Goal: Task Accomplishment & Management: Manage account settings

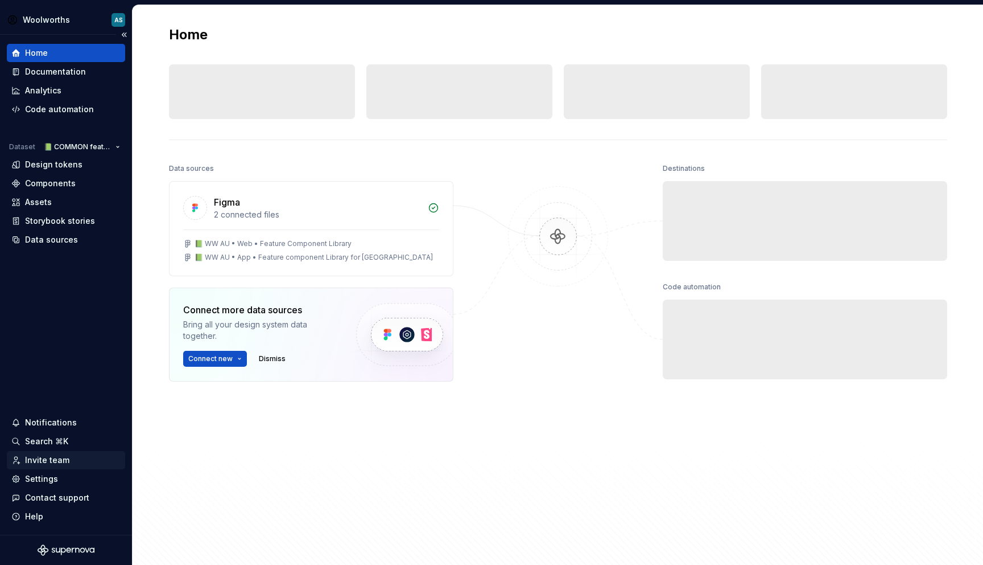
click at [47, 455] on div "Invite team" at bounding box center [47, 459] width 44 height 11
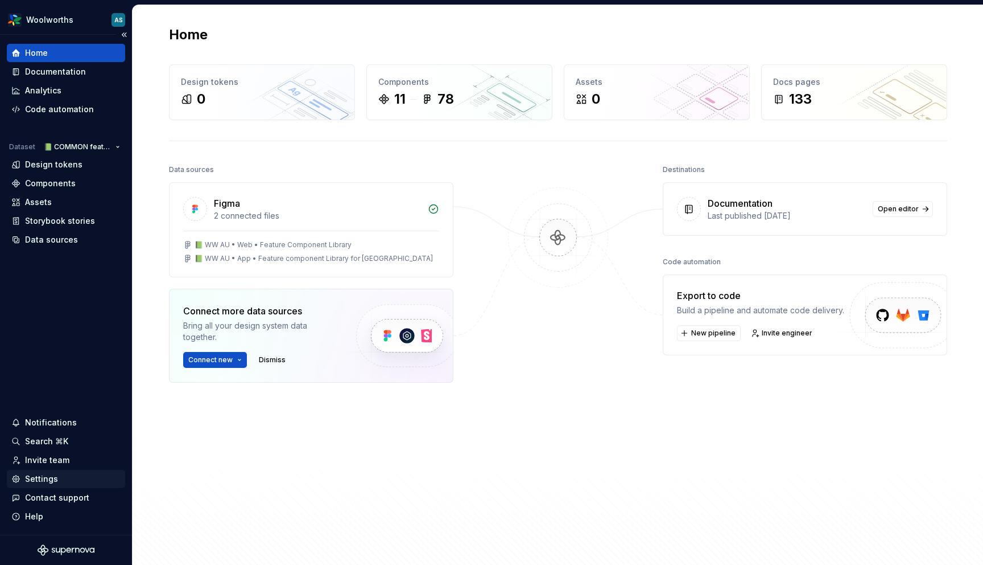
click at [48, 479] on div "Settings" at bounding box center [41, 478] width 33 height 11
click at [47, 479] on div "Settings" at bounding box center [41, 478] width 33 height 11
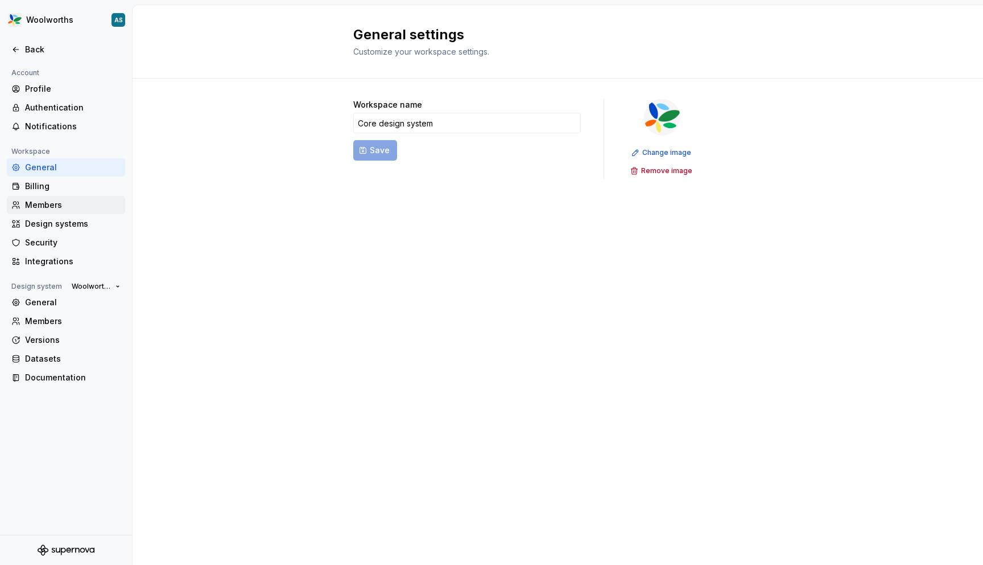
click at [48, 205] on div "Members" at bounding box center [73, 204] width 96 height 11
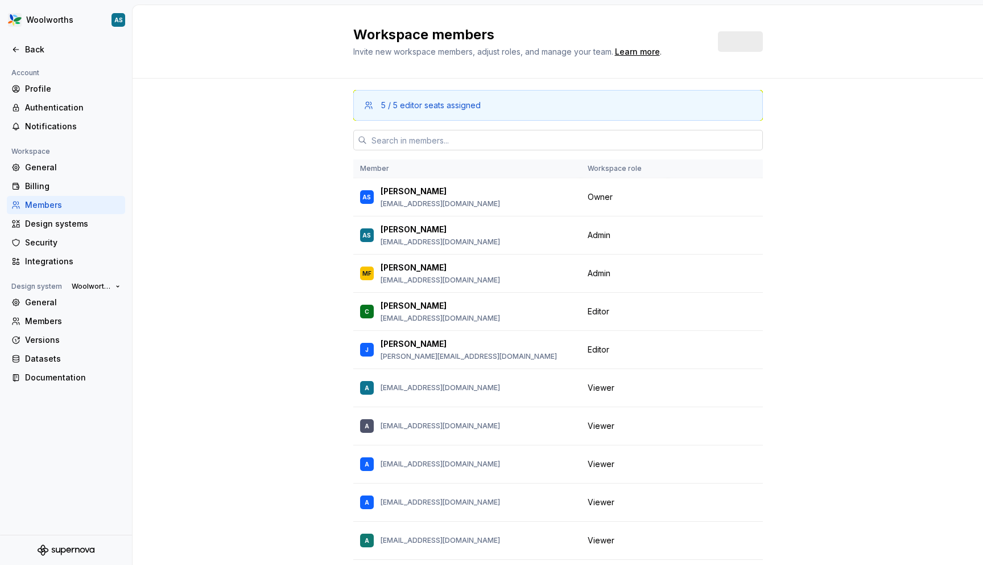
click at [467, 138] on input "text" at bounding box center [565, 140] width 396 height 20
